Goal: Information Seeking & Learning: Learn about a topic

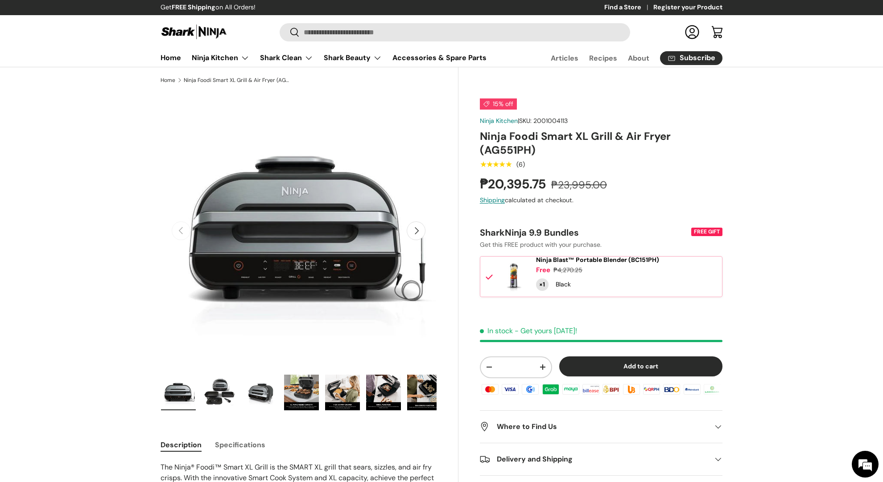
click at [416, 230] on button "Next" at bounding box center [416, 231] width 19 height 19
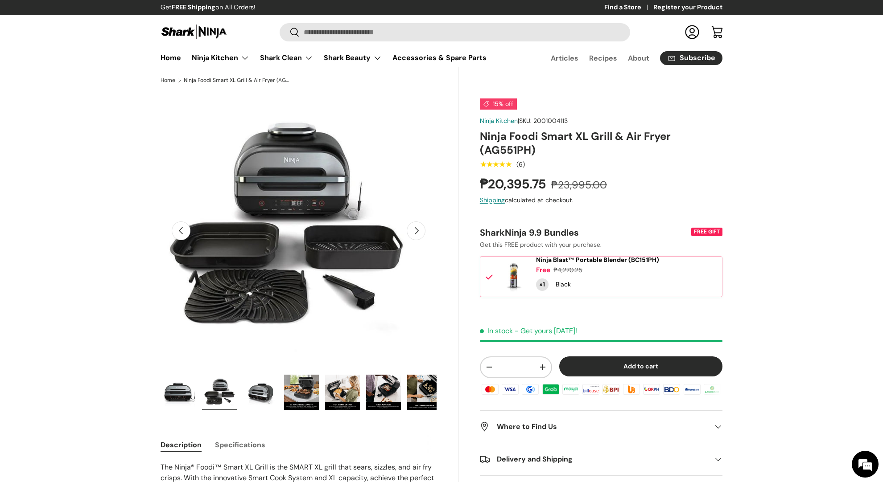
click at [416, 230] on button "Next" at bounding box center [416, 231] width 19 height 19
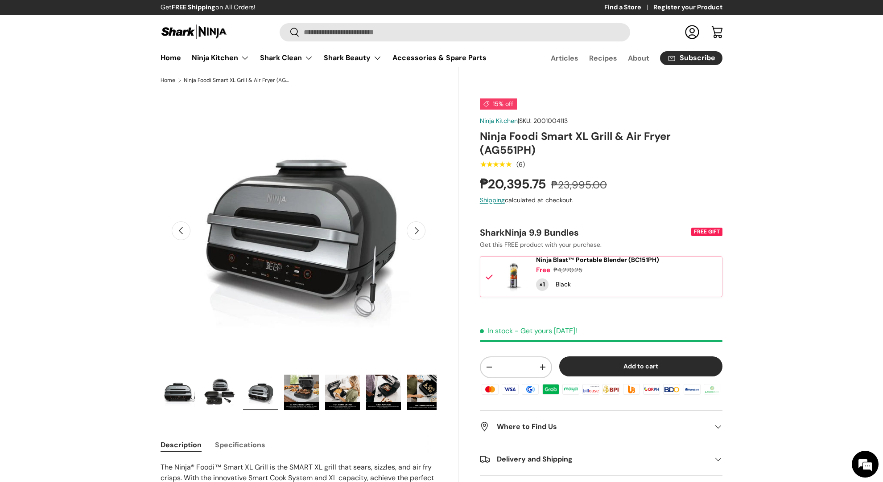
click at [416, 230] on button "Next" at bounding box center [416, 231] width 19 height 19
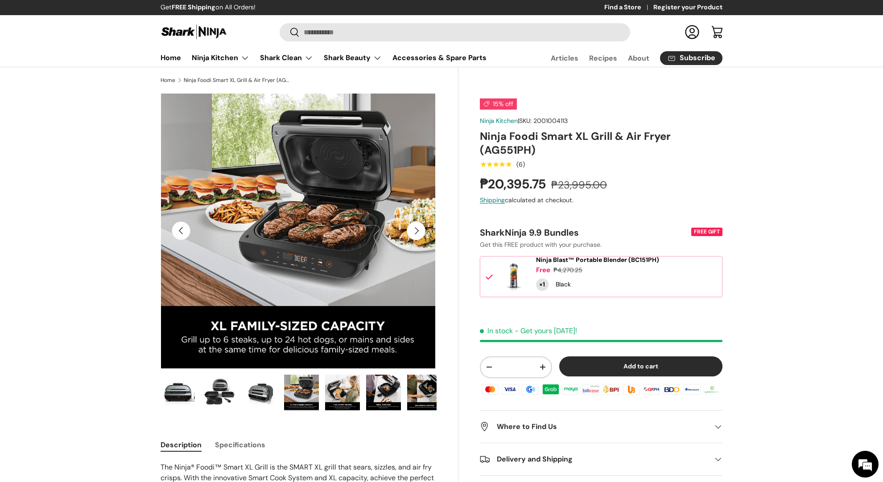
click at [417, 226] on button "Next" at bounding box center [416, 231] width 19 height 19
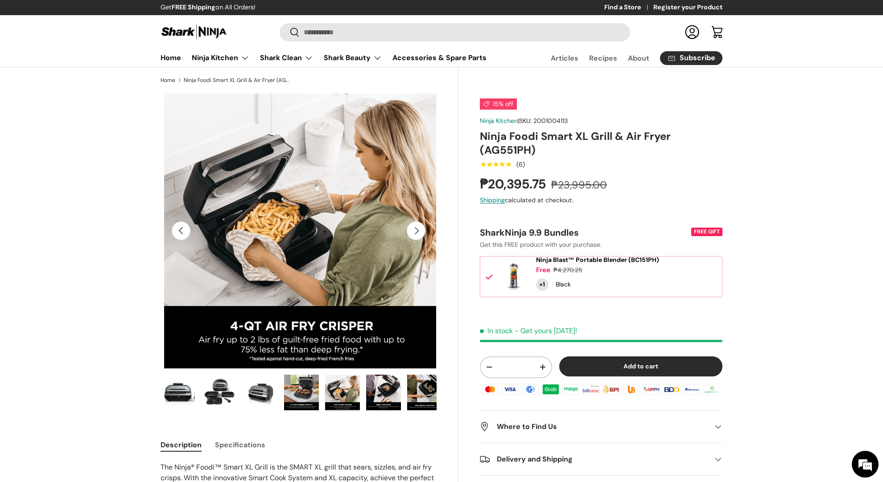
click at [417, 226] on button "Next" at bounding box center [416, 231] width 19 height 19
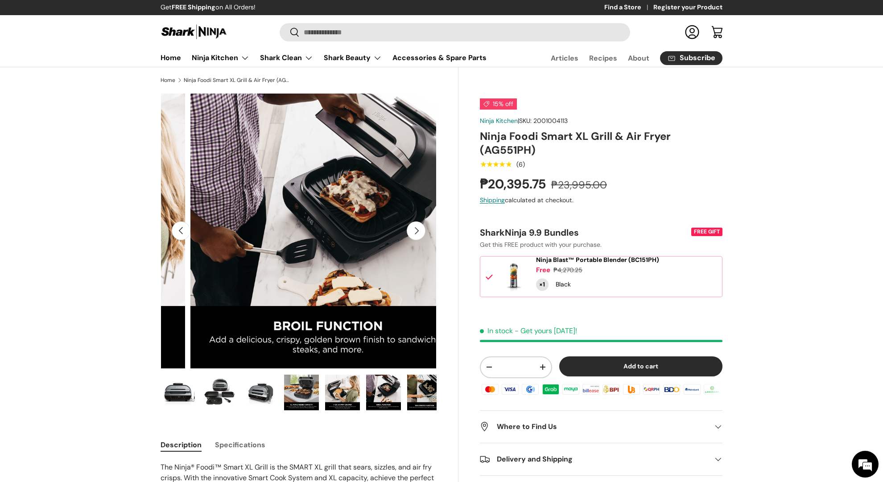
click at [417, 226] on button "Next" at bounding box center [416, 231] width 19 height 19
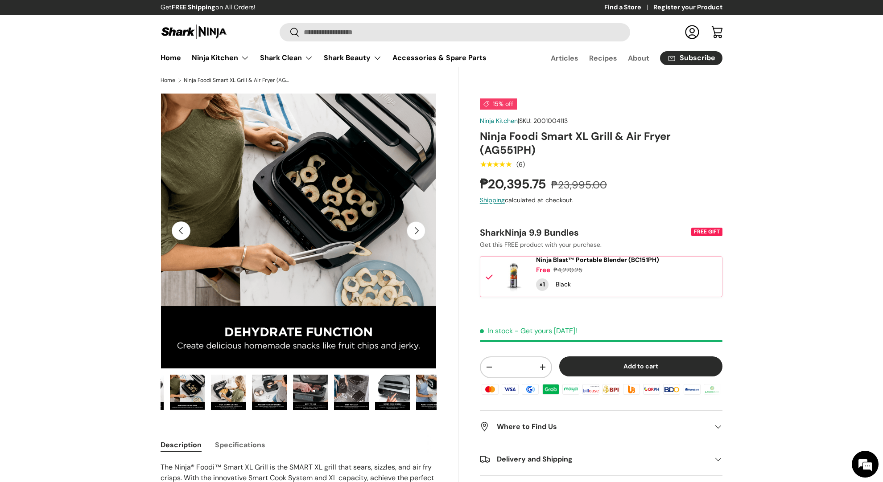
scroll to position [0, 245]
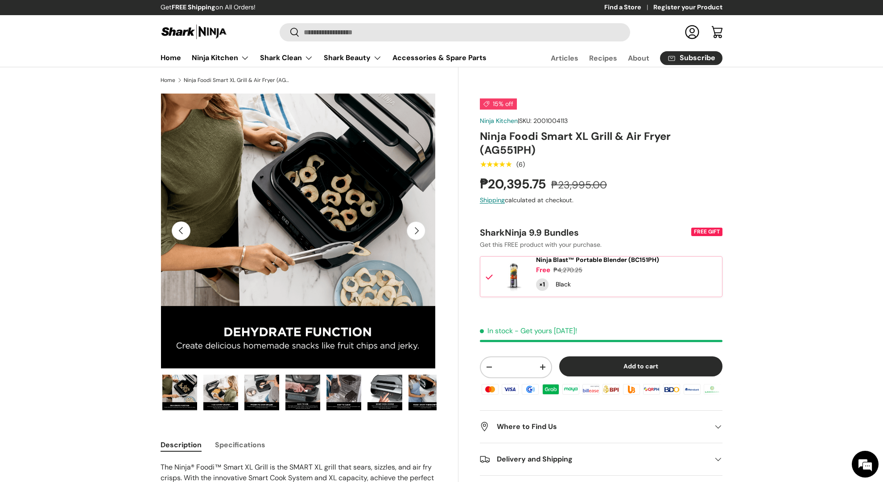
click at [415, 230] on button "Next" at bounding box center [416, 231] width 19 height 19
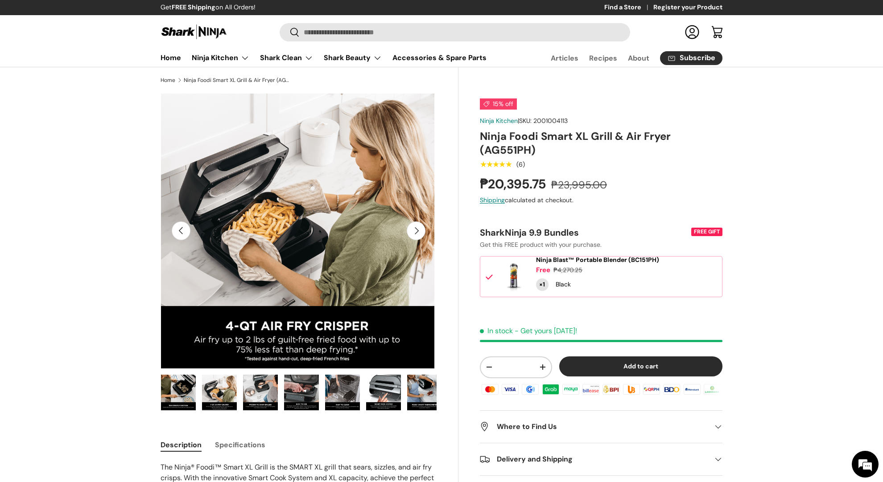
scroll to position [0, 0]
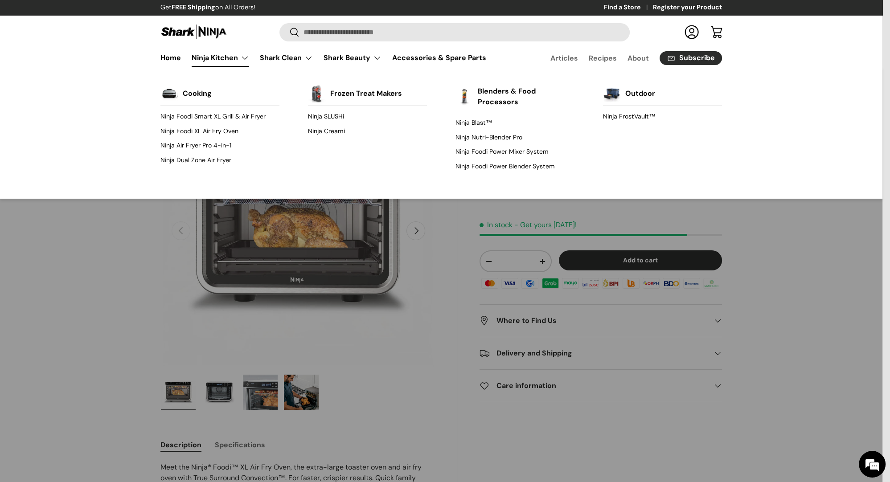
click at [218, 61] on link "Ninja Kitchen" at bounding box center [221, 58] width 58 height 18
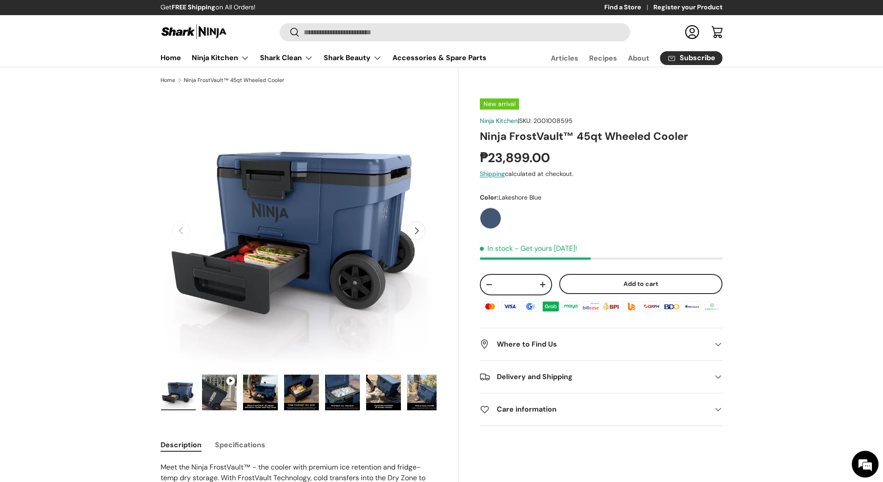
click at [422, 231] on button "Next" at bounding box center [416, 231] width 19 height 19
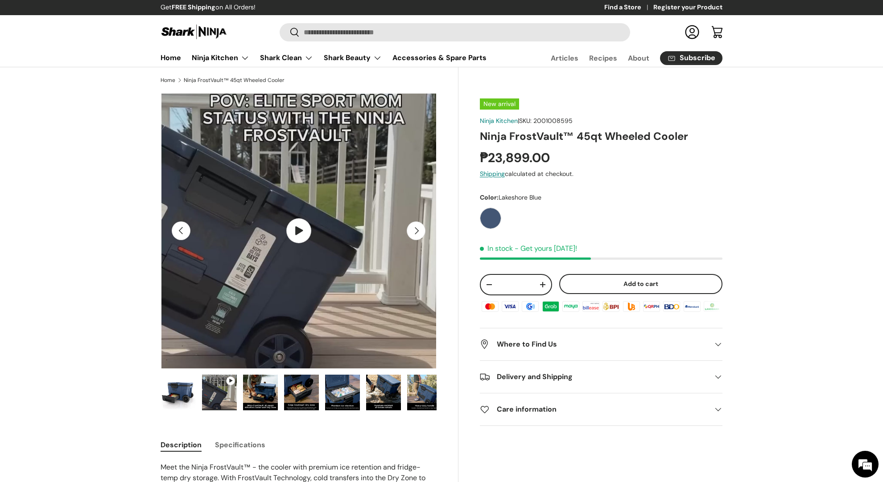
click at [422, 231] on button "Next" at bounding box center [416, 231] width 19 height 19
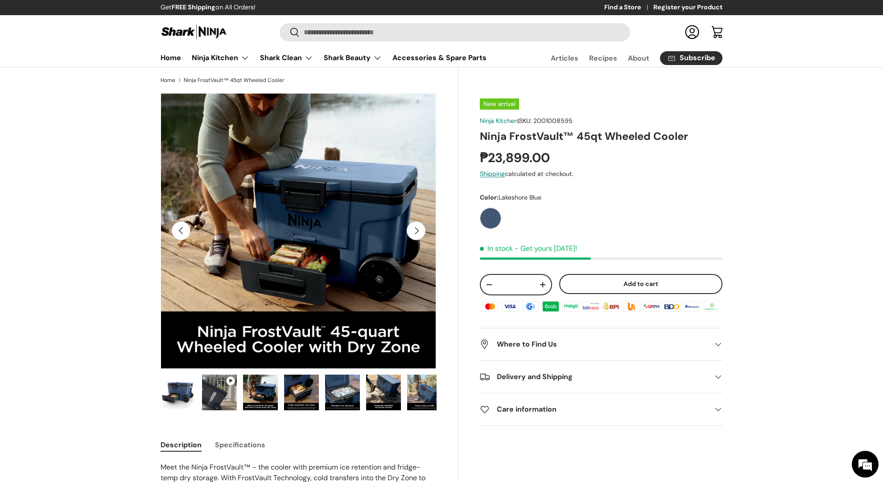
click at [422, 231] on button "Next" at bounding box center [416, 231] width 19 height 19
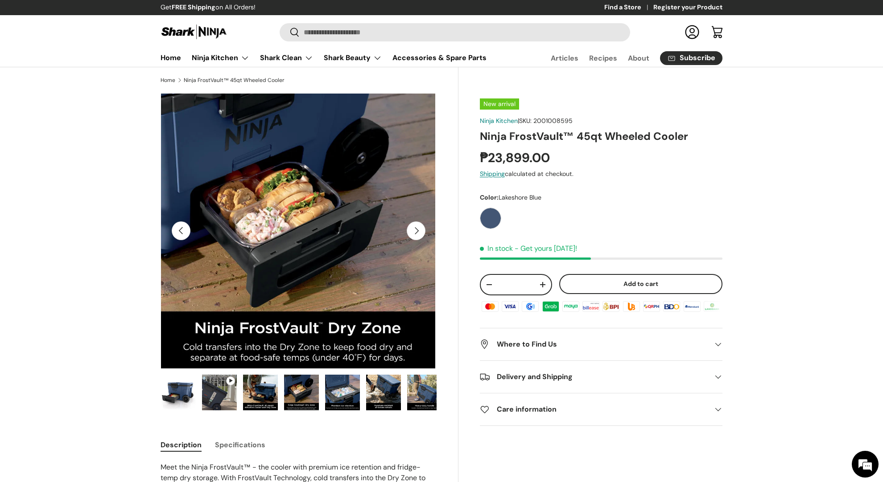
click at [422, 231] on button "Next" at bounding box center [416, 231] width 19 height 19
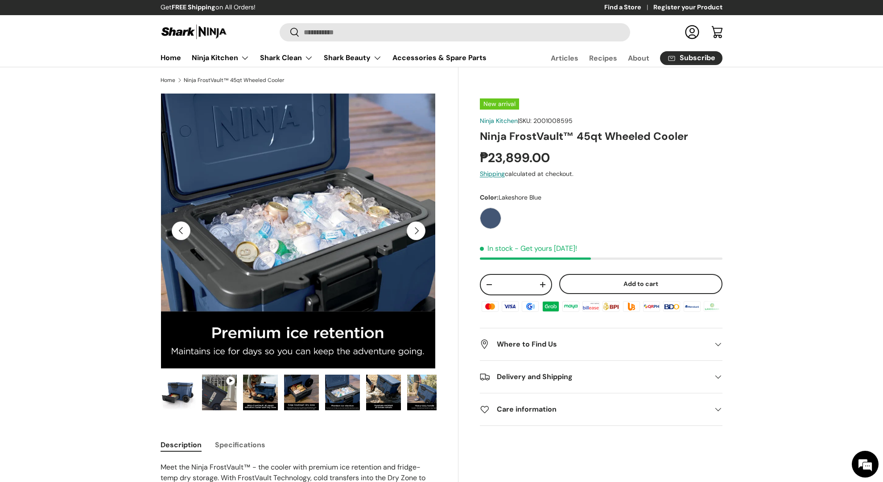
click at [422, 231] on button "Next" at bounding box center [416, 231] width 19 height 19
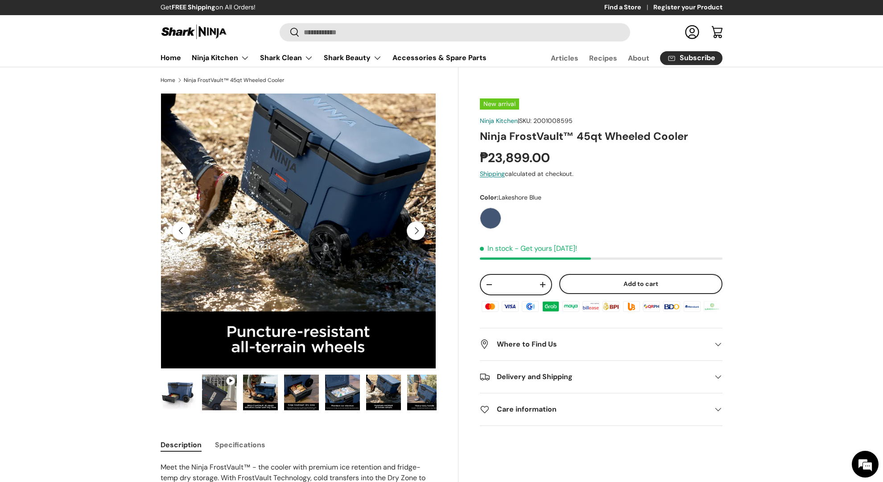
drag, startPoint x: 422, startPoint y: 231, endPoint x: 417, endPoint y: 231, distance: 4.9
click at [422, 231] on button "Next" at bounding box center [416, 231] width 19 height 19
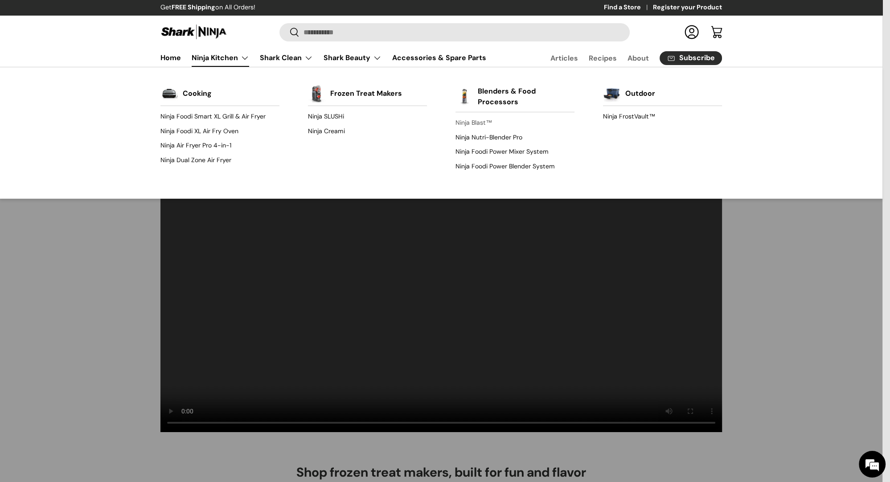
click at [480, 123] on link "Ninja Blast™" at bounding box center [515, 123] width 119 height 14
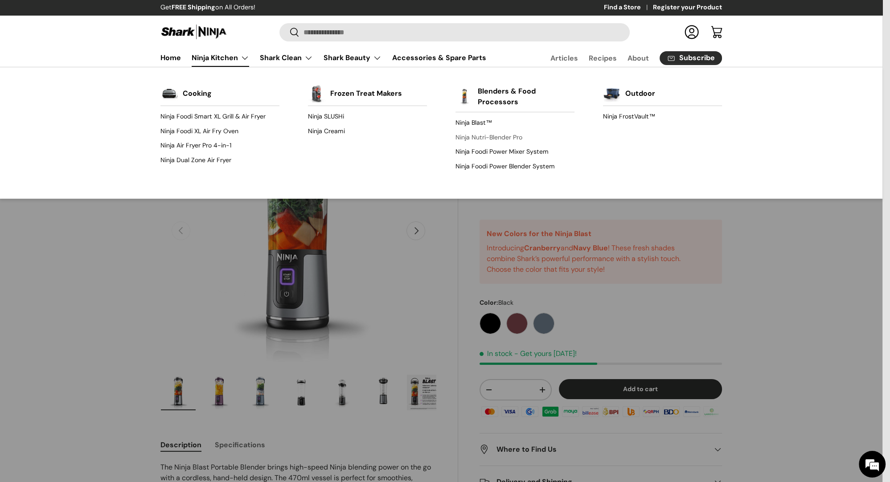
click at [475, 134] on link "Ninja Nutri-Blender Pro" at bounding box center [515, 137] width 119 height 14
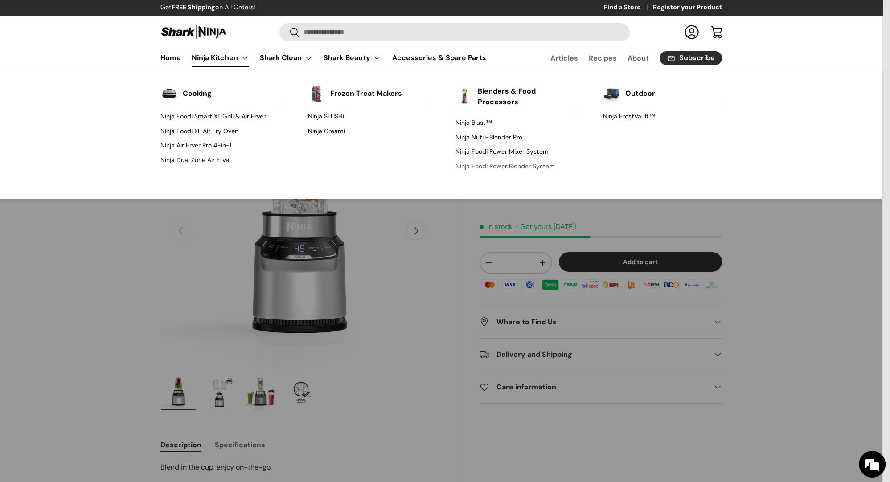
click at [491, 168] on link "Ninja Foodi Power Blender System" at bounding box center [515, 166] width 119 height 14
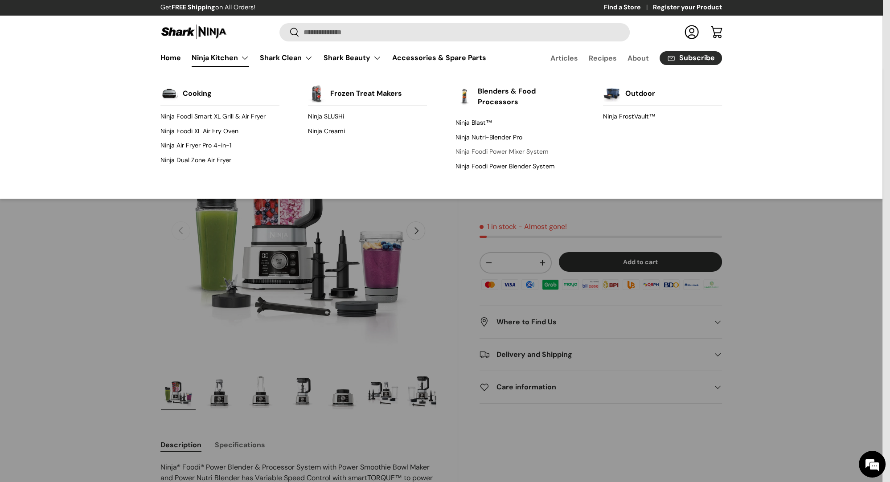
click at [523, 149] on link "Ninja Foodi Power Mixer System" at bounding box center [515, 152] width 119 height 14
